Goal: Task Accomplishment & Management: Manage account settings

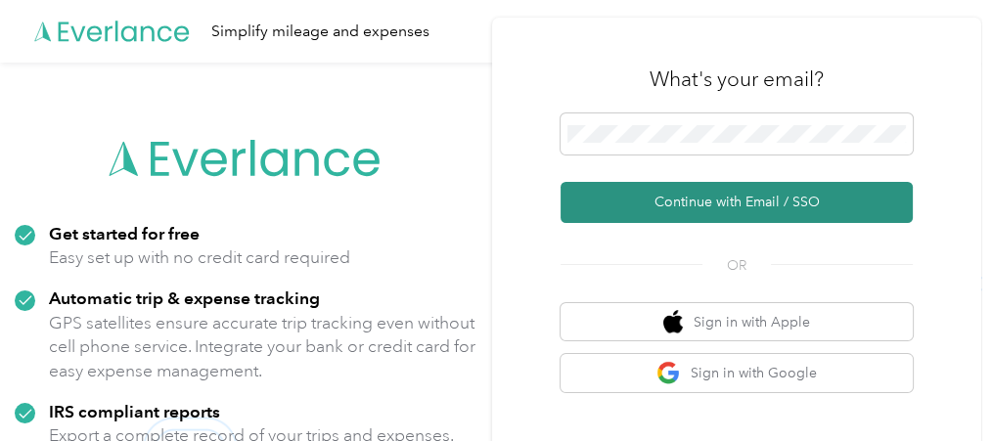
click at [712, 206] on button "Continue with Email / SSO" at bounding box center [736, 202] width 352 height 41
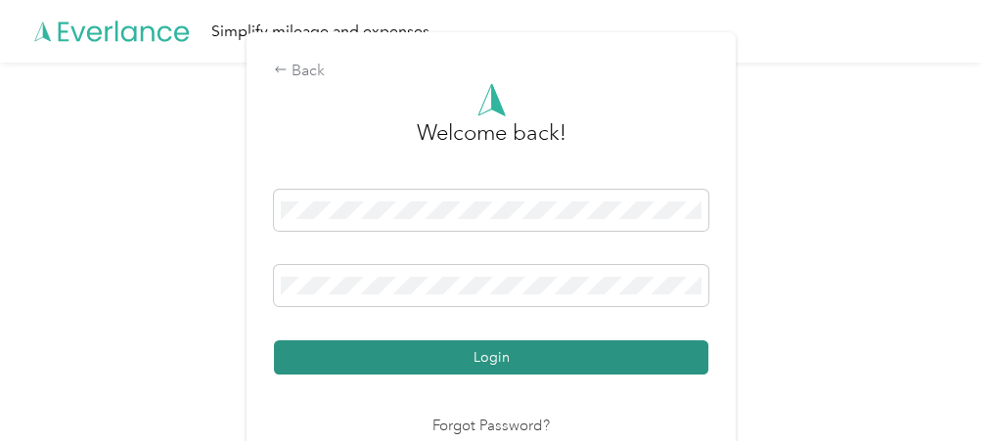
click at [493, 355] on button "Login" at bounding box center [491, 357] width 434 height 34
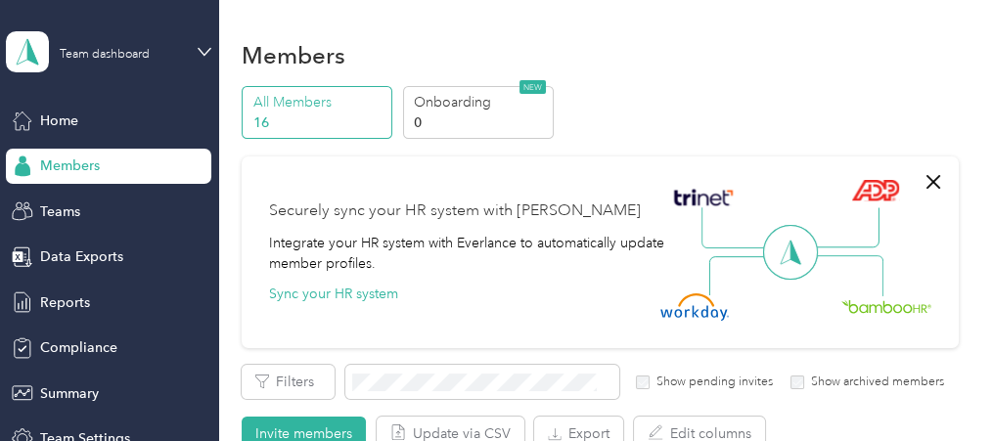
click at [74, 159] on span "Members" at bounding box center [70, 165] width 60 height 21
